Goal: Communication & Community: Ask a question

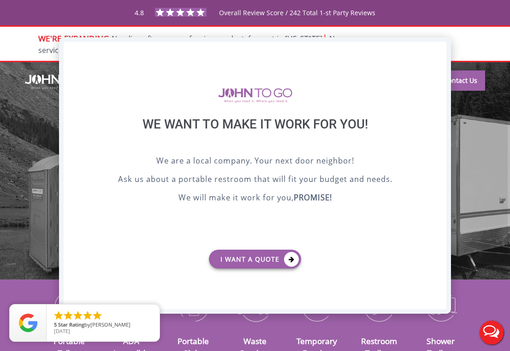
click at [438, 53] on div "X" at bounding box center [439, 50] width 14 height 16
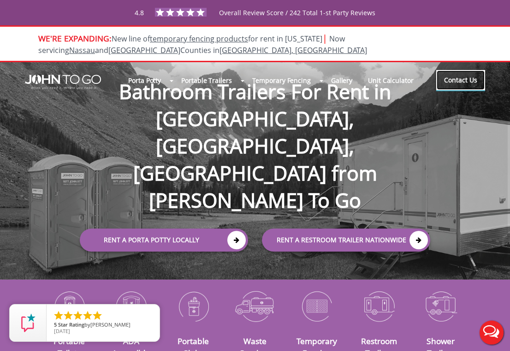
click at [463, 83] on link "Contact Us" at bounding box center [460, 80] width 49 height 20
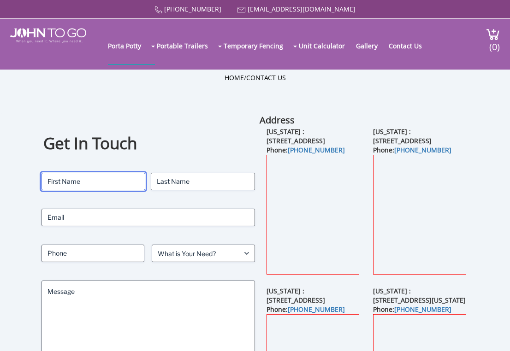
click at [110, 178] on input "First" at bounding box center [93, 182] width 104 height 18
type input "Danielle"
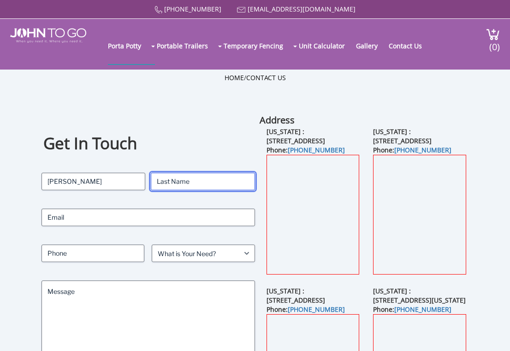
type input "Lamarche"
type input "danielle.lamarche@360connect.com"
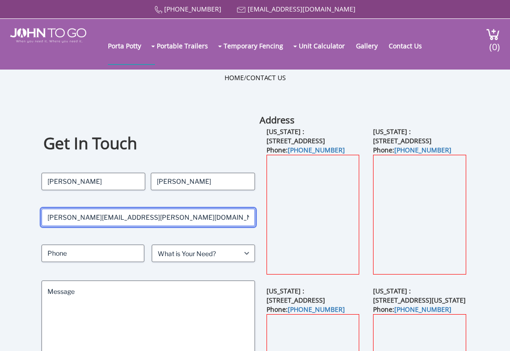
type input "7373670236"
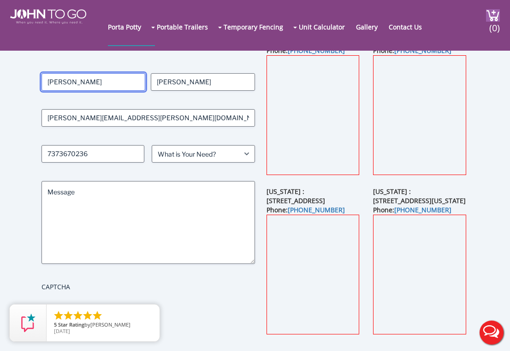
scroll to position [87, 0]
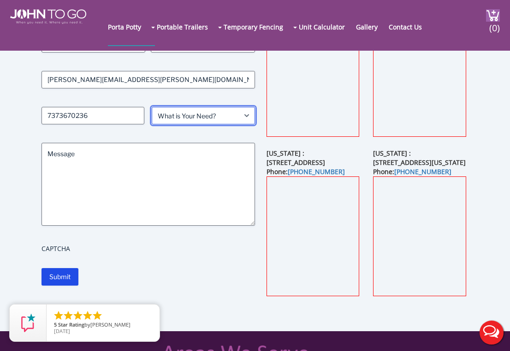
click at [197, 123] on select "What is Your Need? Business Residential Government Event" at bounding box center [203, 116] width 103 height 18
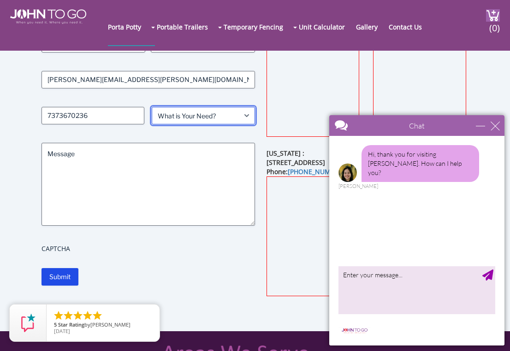
select select "Business"
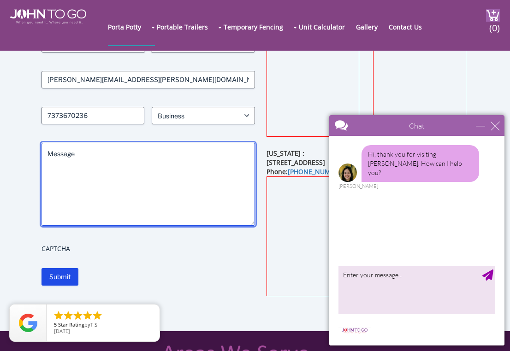
click at [136, 183] on textarea "Message" at bounding box center [147, 184] width 213 height 83
paste textarea "Hey there! My name is Danielle with 360Connect. I wanted to reach out because w…"
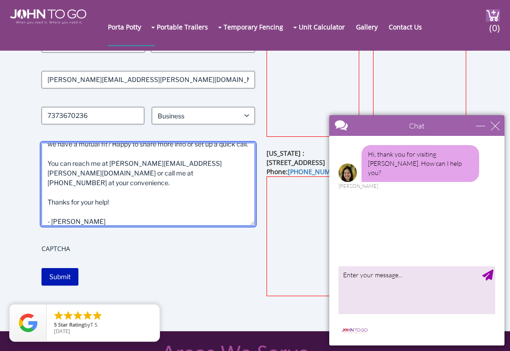
type textarea "Hey there! My name is Danielle with 360Connect. I wanted to reach out because w…"
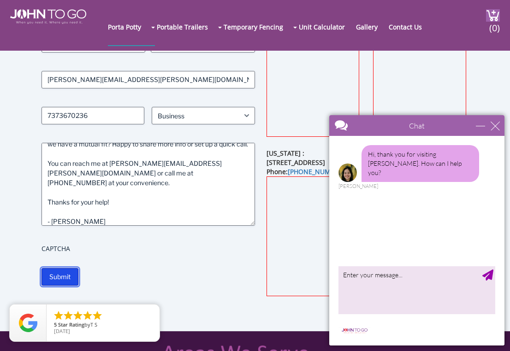
click at [68, 282] on input "Submit" at bounding box center [59, 277] width 37 height 18
click at [497, 126] on div "close" at bounding box center [495, 125] width 9 height 9
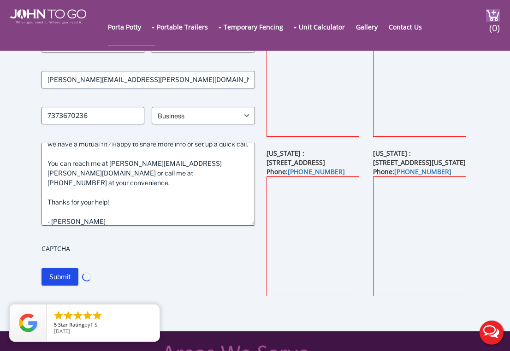
scroll to position [0, 0]
click at [149, 312] on icon "close" at bounding box center [150, 313] width 9 height 9
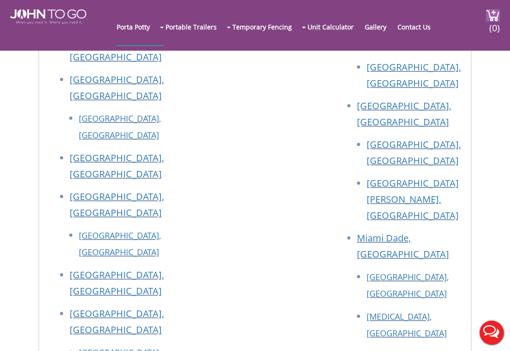
scroll to position [1161, 0]
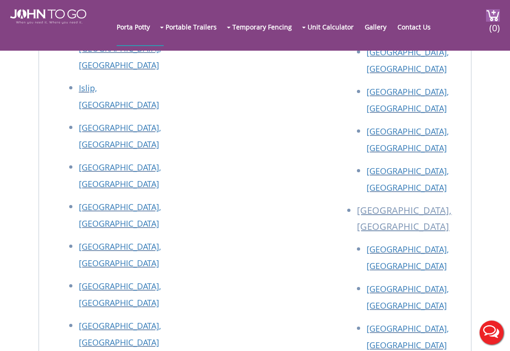
drag, startPoint x: 84, startPoint y: 332, endPoint x: 124, endPoint y: 330, distance: 40.6
copy p "John To Go"
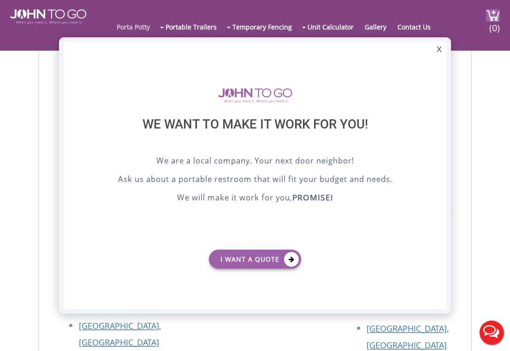
scroll to position [0, 0]
click at [443, 46] on div "X" at bounding box center [439, 50] width 14 height 16
